Goal: Transaction & Acquisition: Purchase product/service

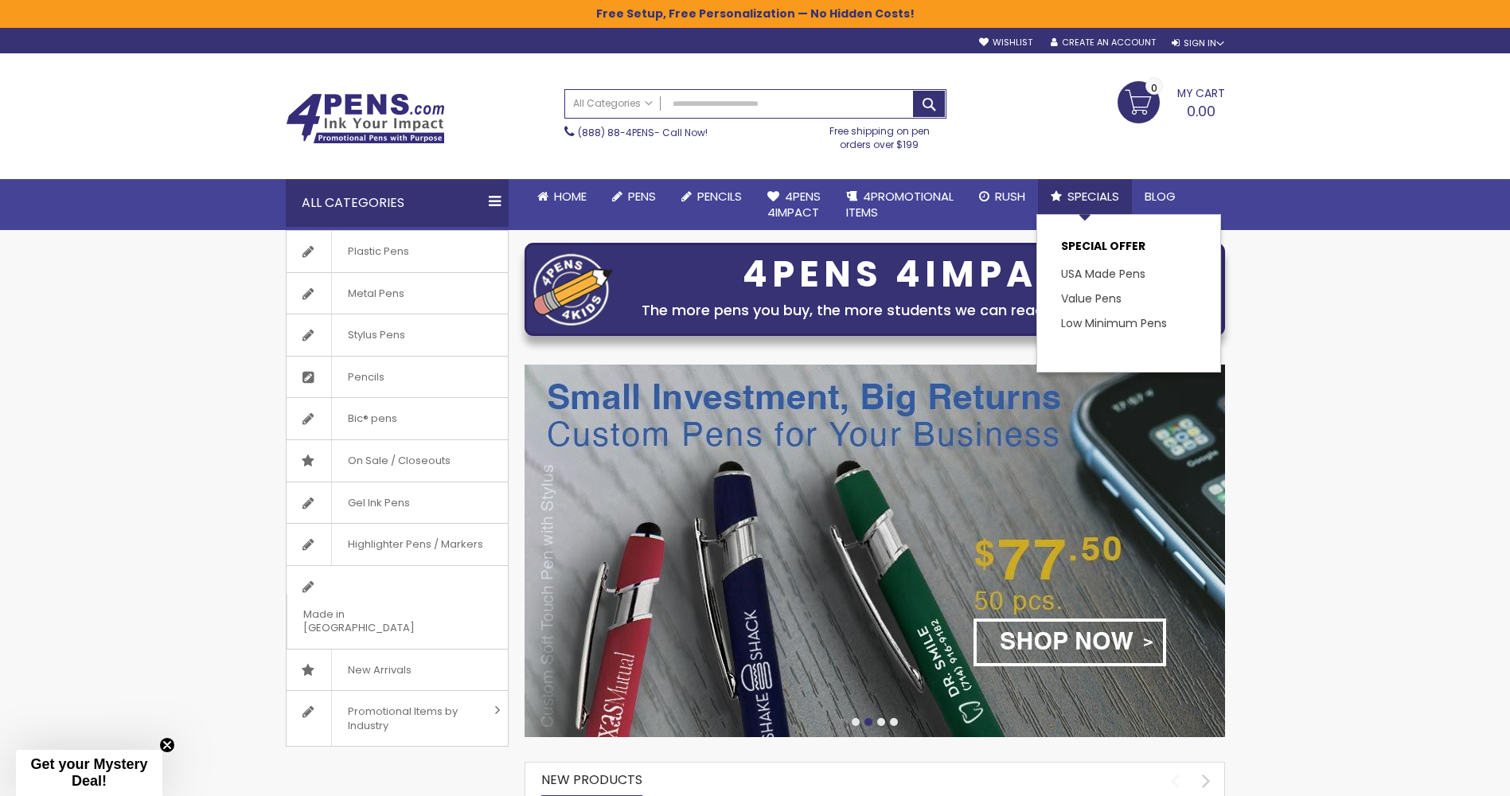
click at [1091, 194] on span "Specials" at bounding box center [1093, 196] width 52 height 17
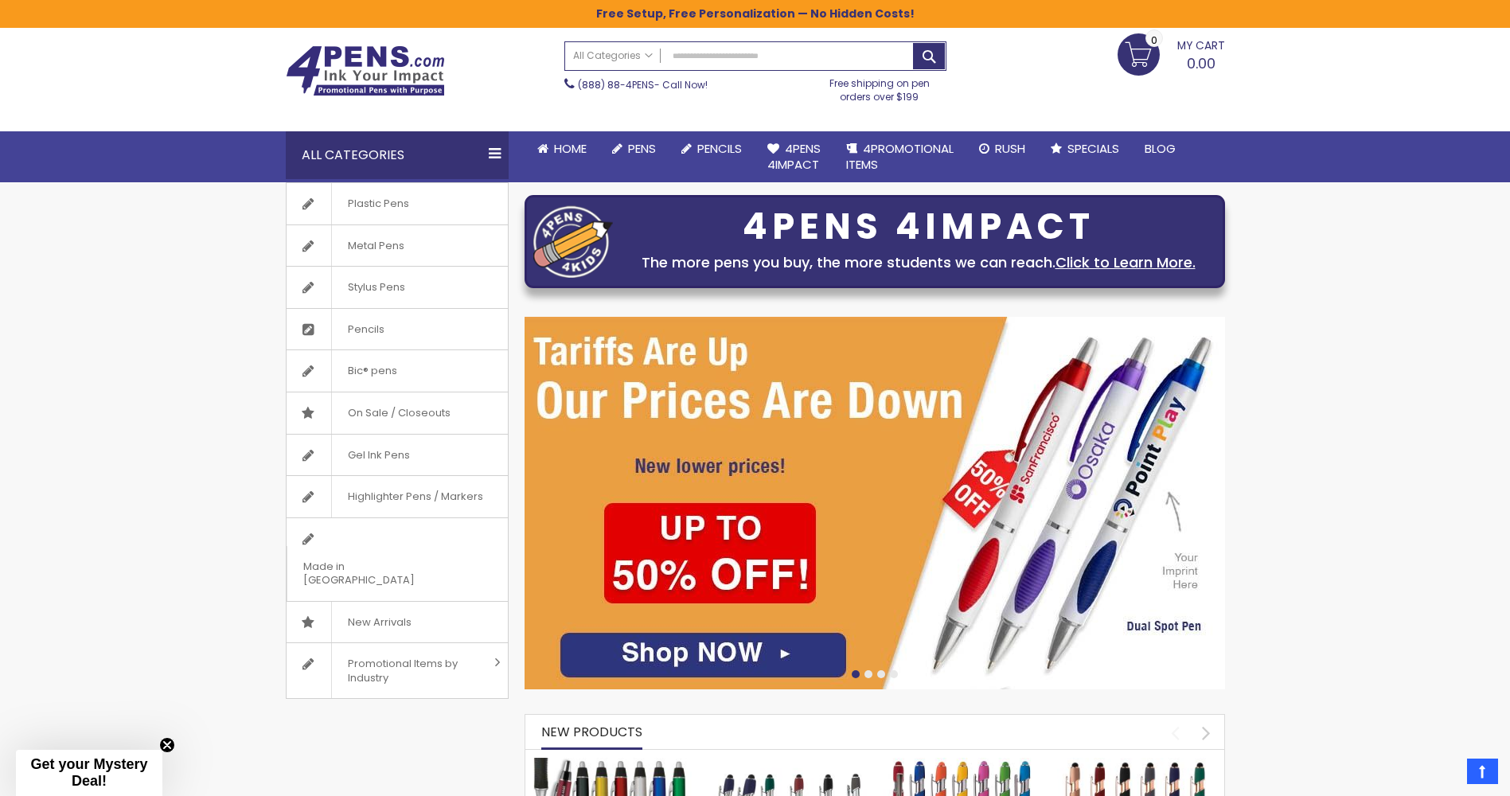
scroll to position [28, 0]
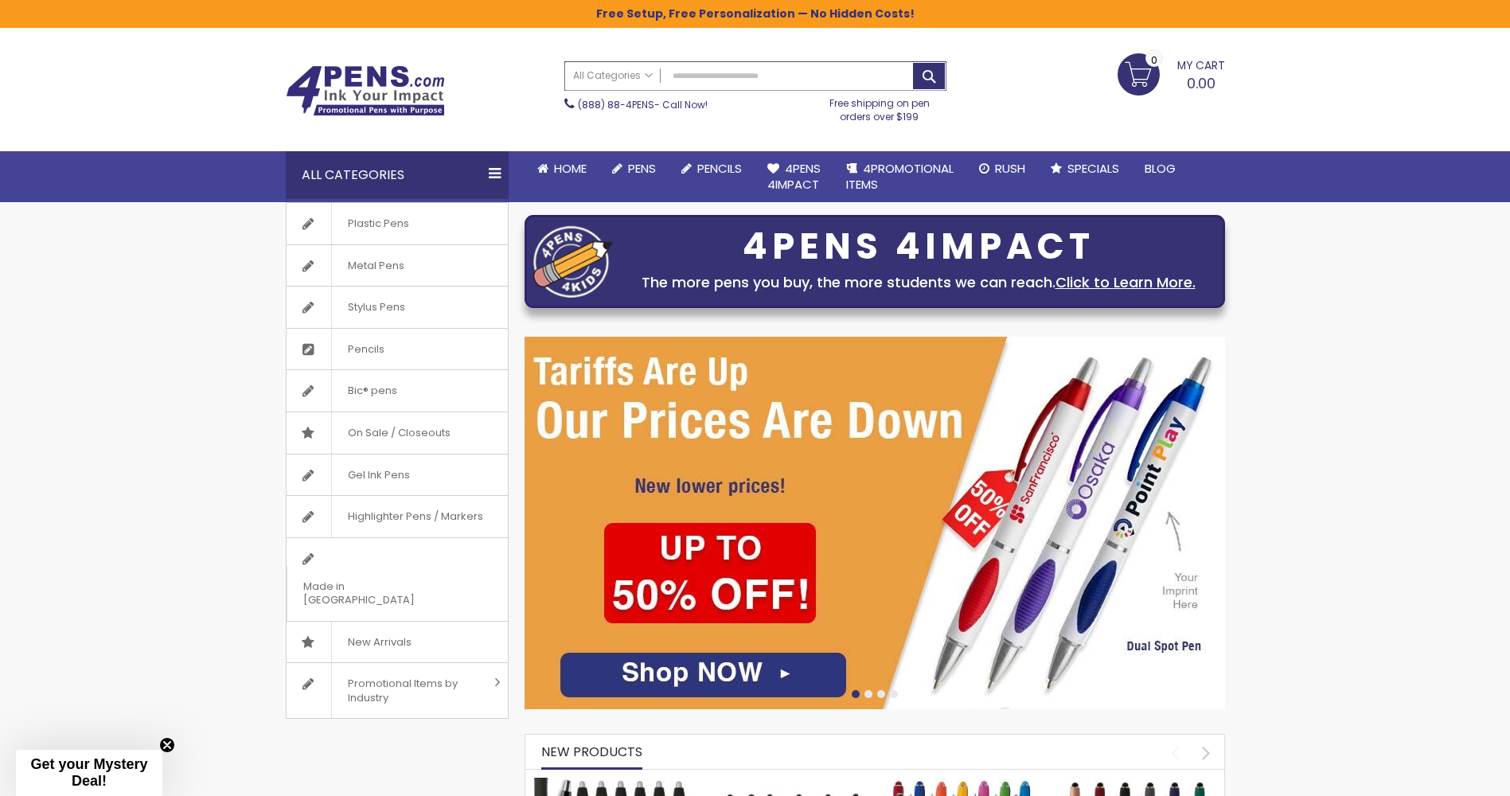
click at [707, 77] on input "Search" at bounding box center [755, 76] width 380 height 28
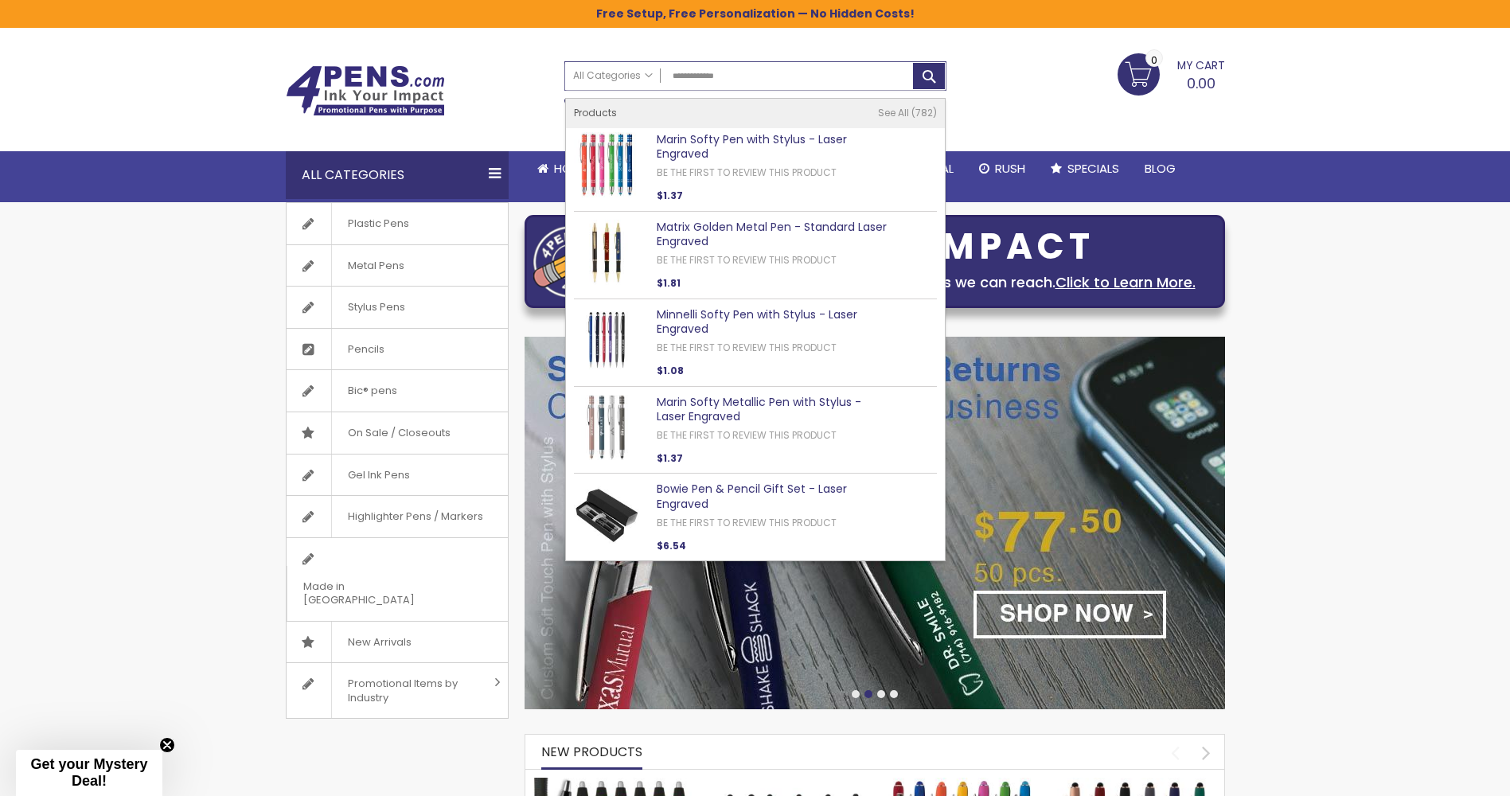
type input "**********"
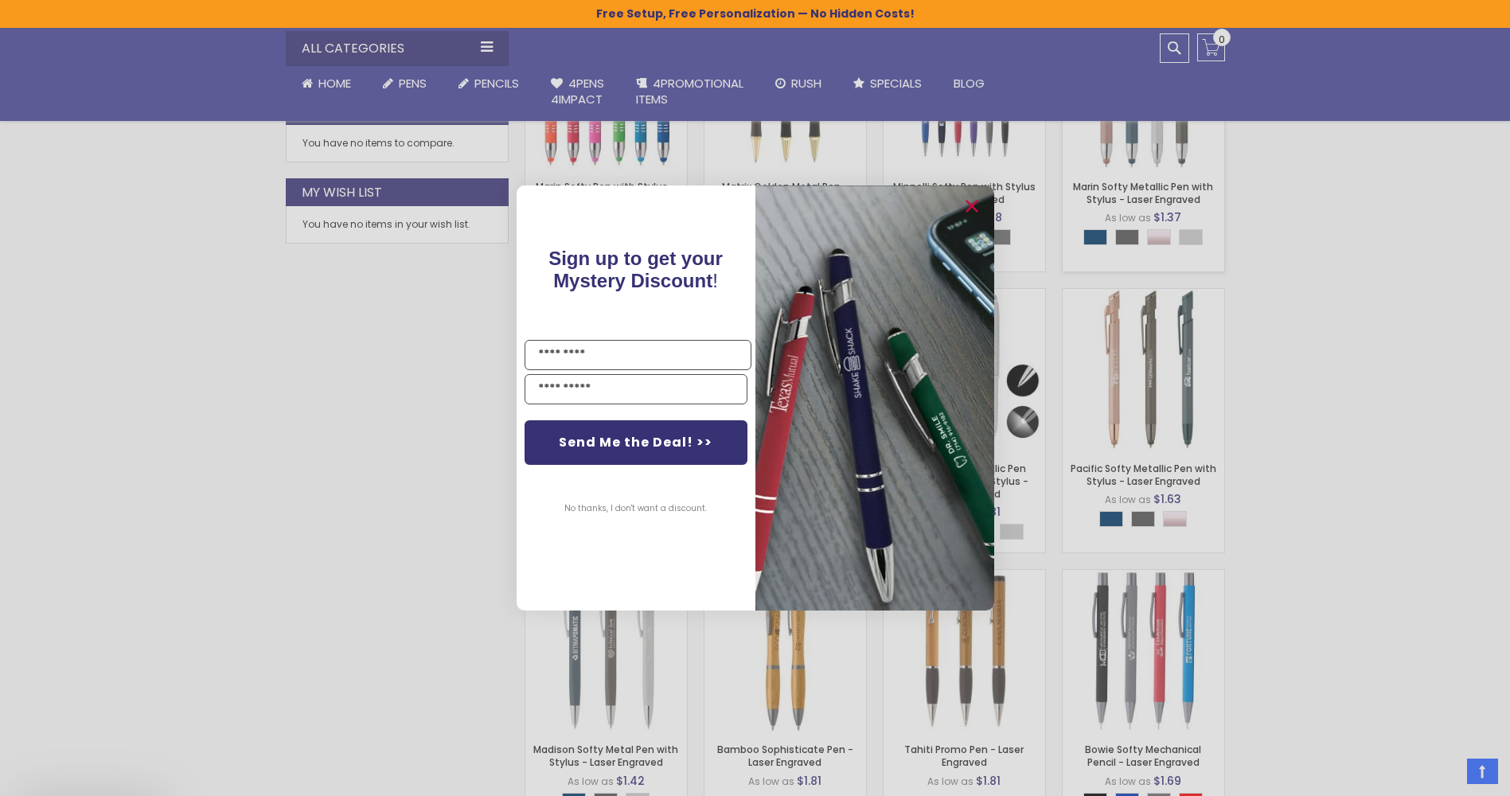
scroll to position [637, 0]
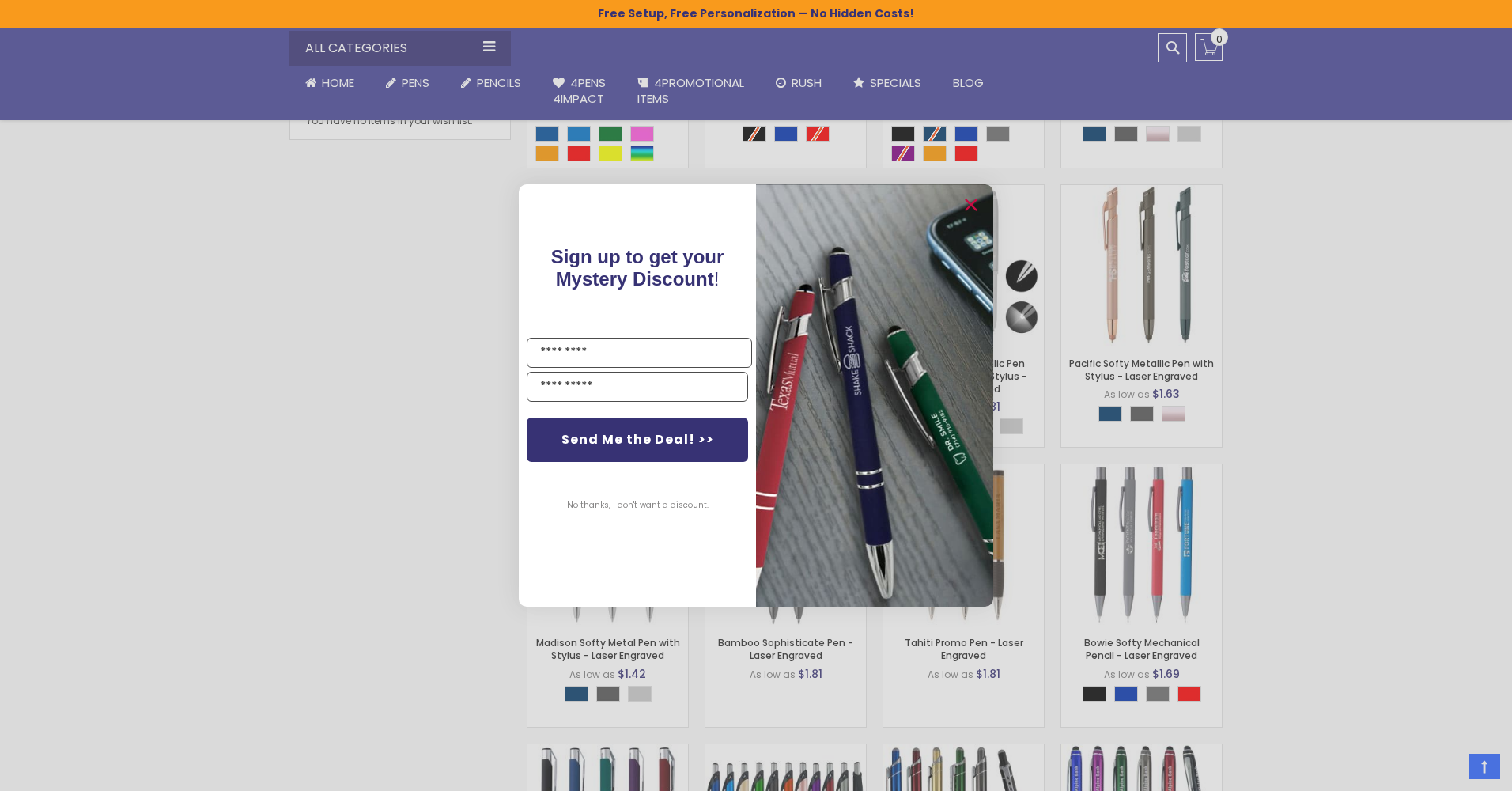
click at [1335, 330] on div "Close dialog Sign up to get your Mystery Discount ! Name Email Send Me the Deal…" at bounding box center [756, 396] width 1512 height 791
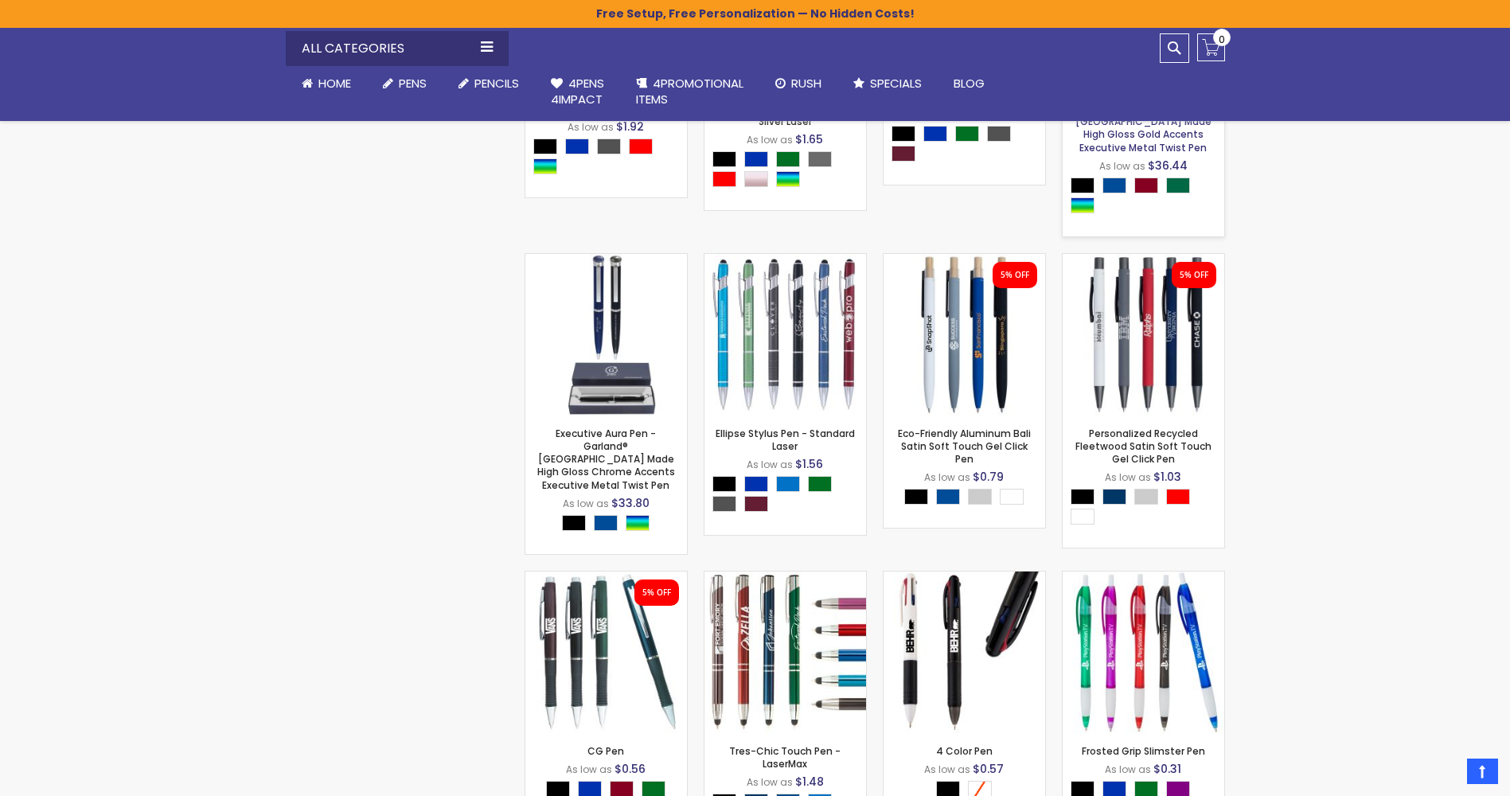
scroll to position [4855, 0]
